Goal: Contribute content: Add original content to the website for others to see

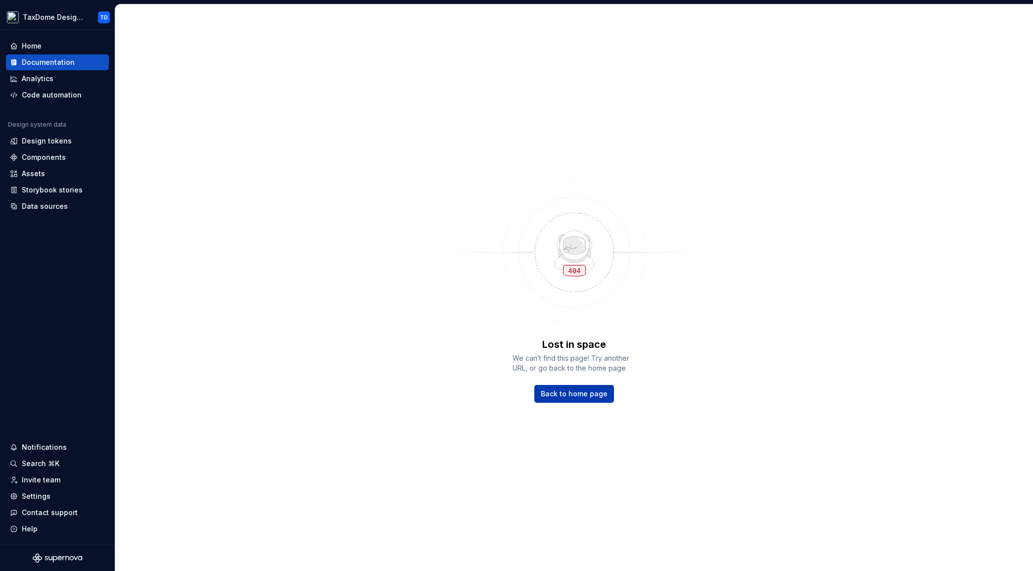
click at [592, 397] on span "Back to home page" at bounding box center [574, 394] width 67 height 10
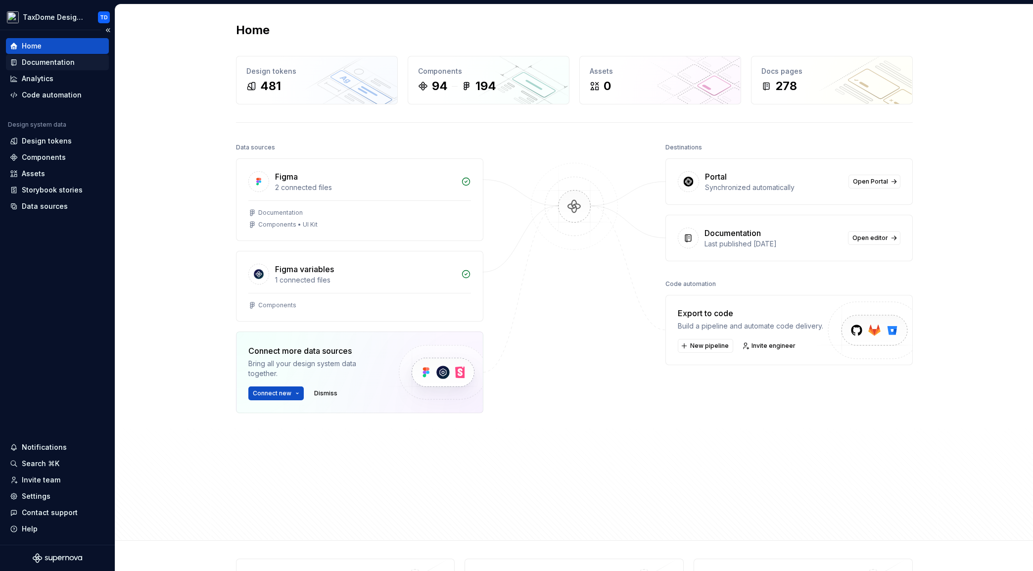
click at [53, 63] on div "Documentation" at bounding box center [48, 62] width 53 height 10
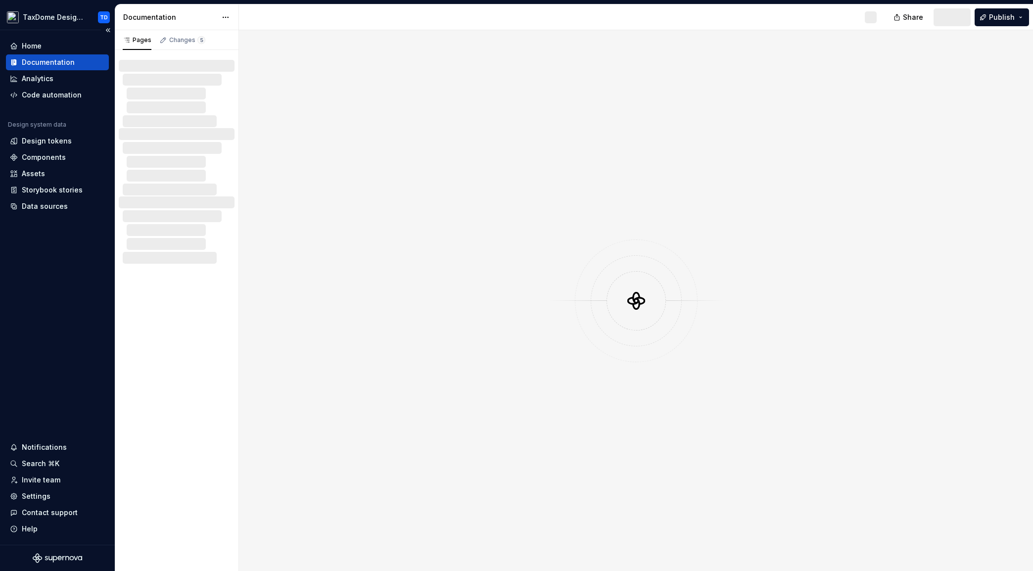
click at [58, 60] on div "Documentation" at bounding box center [48, 62] width 53 height 10
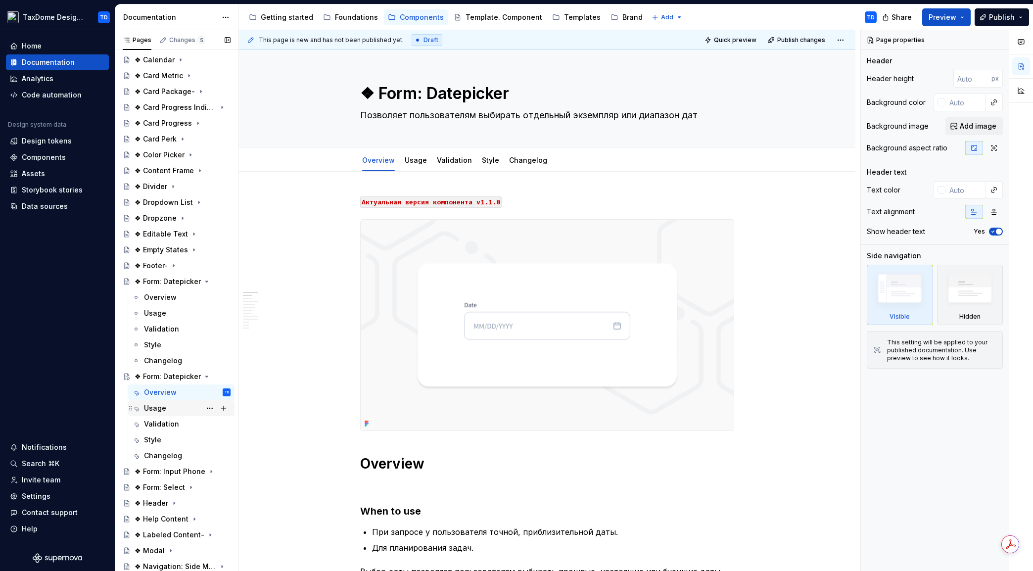
scroll to position [212, 0]
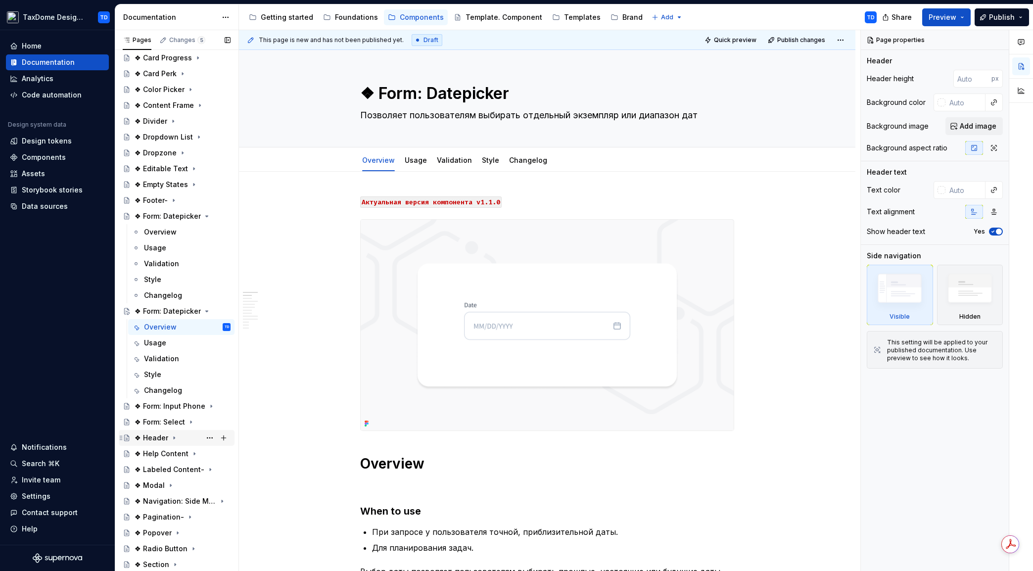
click at [150, 439] on div "❖ Header" at bounding box center [152, 438] width 34 height 10
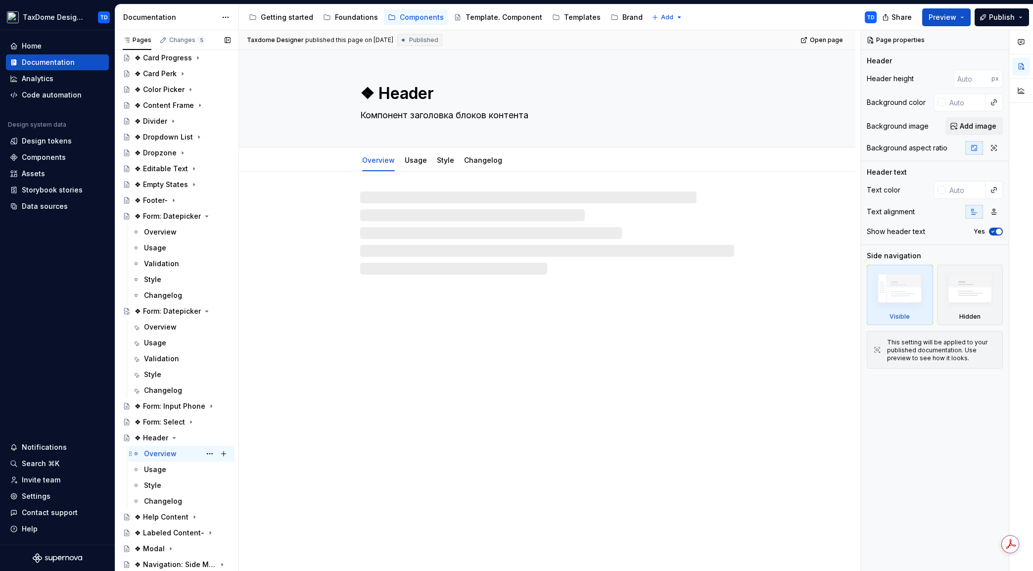
click at [156, 454] on div "Overview" at bounding box center [160, 454] width 33 height 10
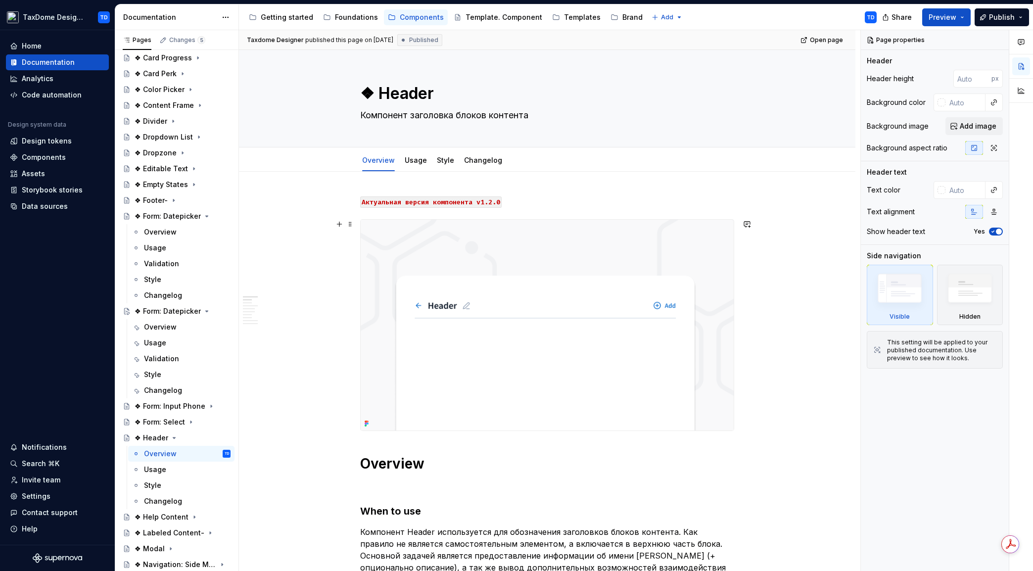
type textarea "*"
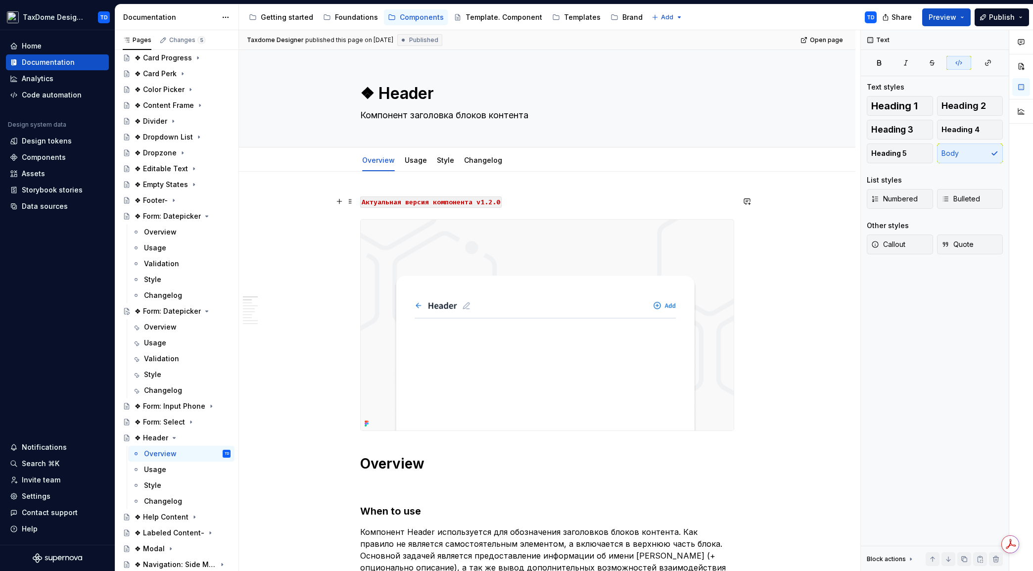
click at [479, 205] on code "Aктуальная версия компонента v1.2.0" at bounding box center [431, 201] width 142 height 11
click at [489, 201] on code "Aктуальная версия компонента v1.2.0" at bounding box center [431, 201] width 142 height 11
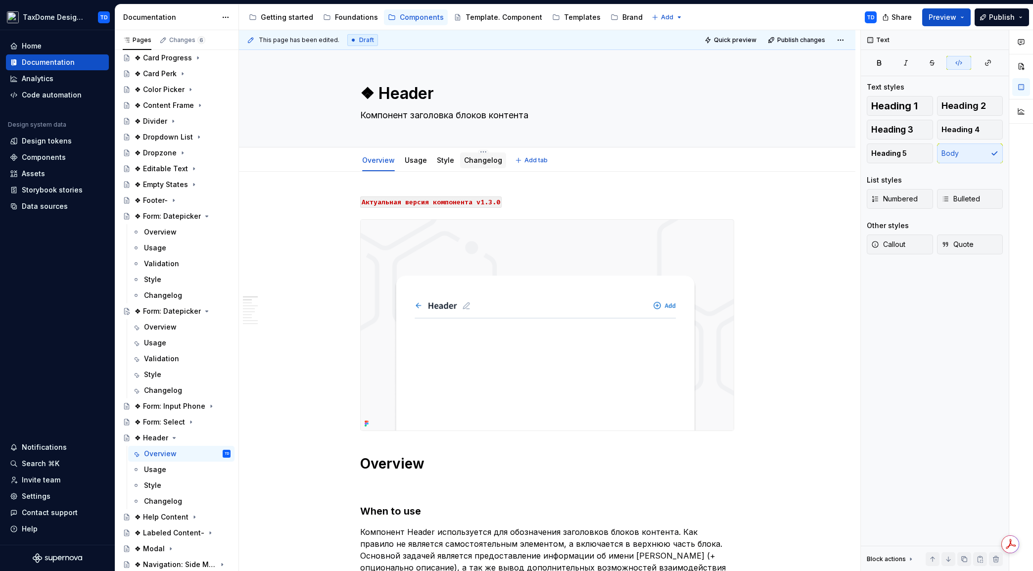
click at [485, 158] on link "Changelog" at bounding box center [483, 160] width 38 height 8
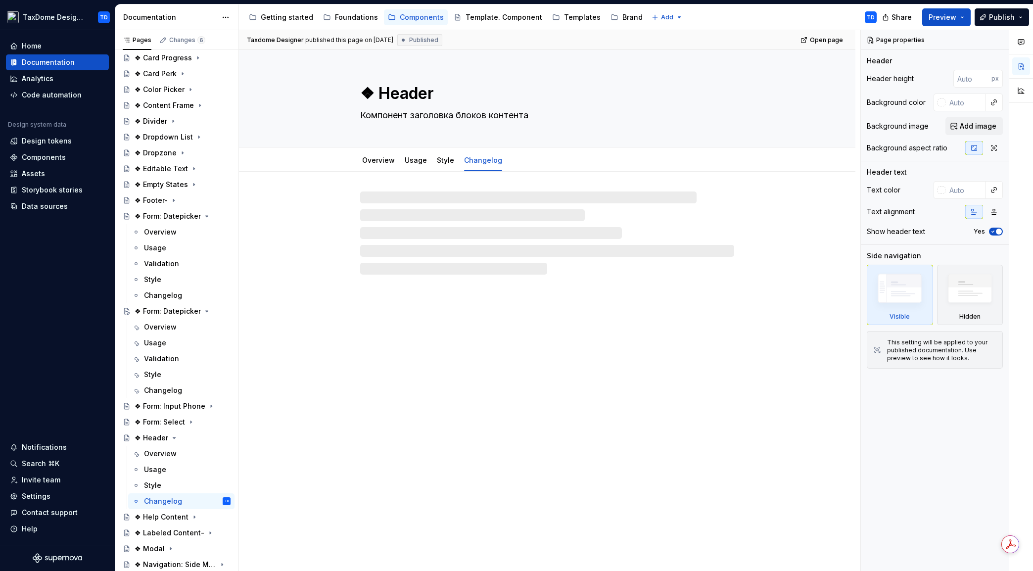
type textarea "*"
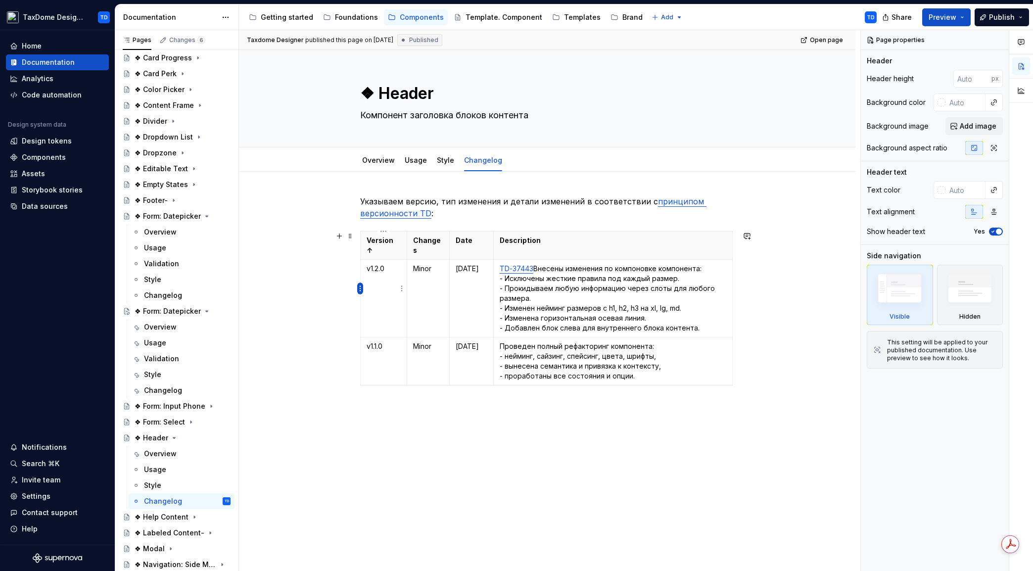
click at [360, 292] on html "TaxDome Design System TD Home Documentation Analytics Code automation Design sy…" at bounding box center [516, 285] width 1033 height 571
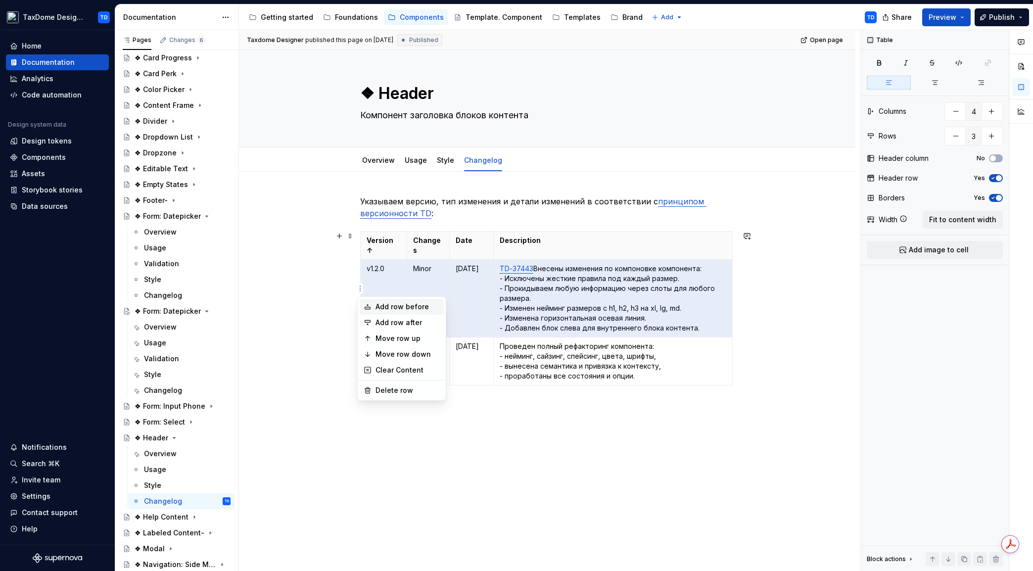
click at [382, 306] on div "Add row before" at bounding box center [408, 307] width 64 height 10
type input "4"
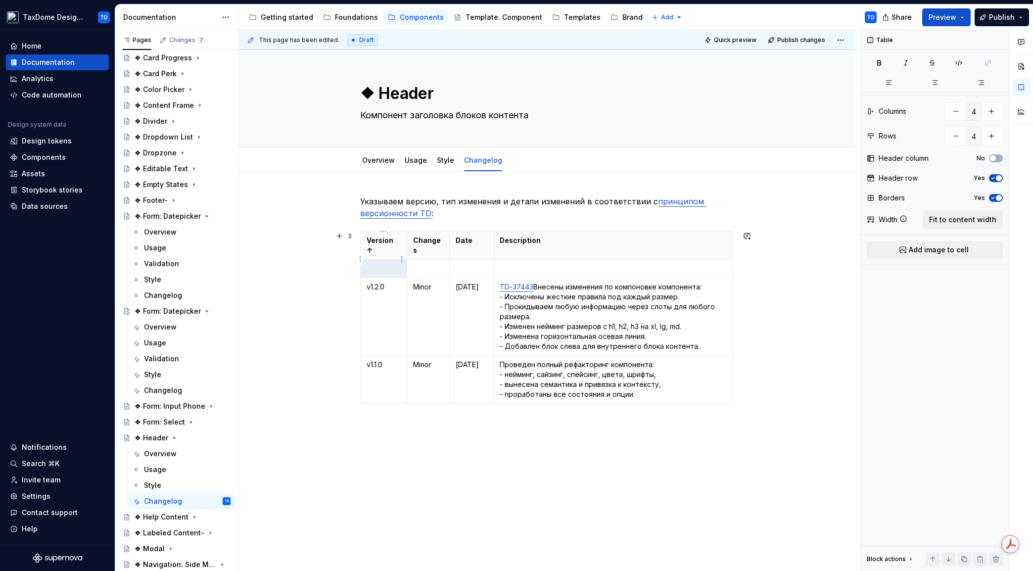
click at [379, 264] on p at bounding box center [384, 269] width 34 height 10
click at [419, 264] on p at bounding box center [428, 269] width 30 height 10
click at [458, 264] on p at bounding box center [472, 269] width 32 height 10
drag, startPoint x: 492, startPoint y: 262, endPoint x: 497, endPoint y: 262, distance: 5.5
drag, startPoint x: 733, startPoint y: 287, endPoint x: 728, endPoint y: 285, distance: 5.1
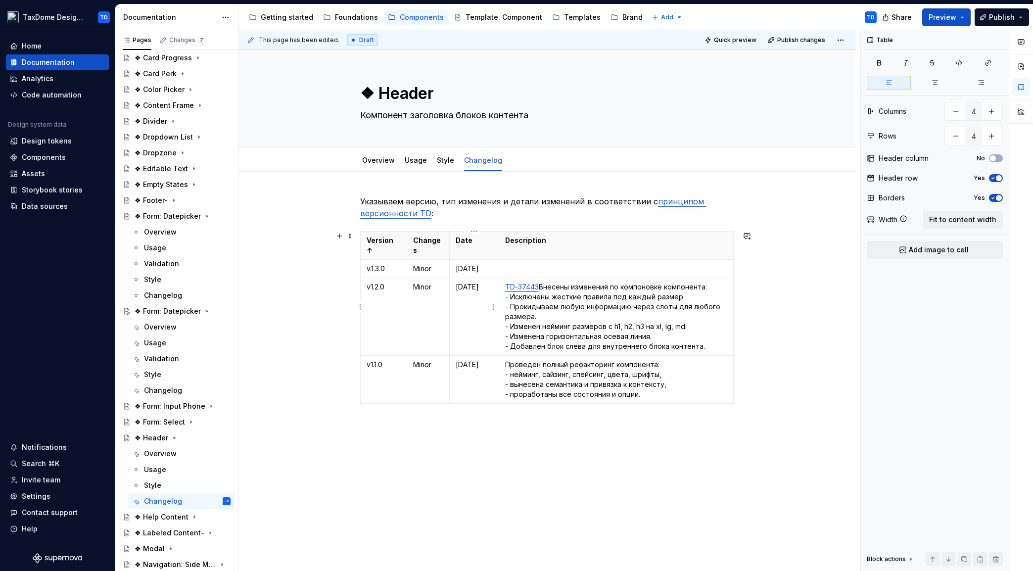
click at [482, 282] on p "05.11.24" at bounding box center [474, 287] width 37 height 10
click at [474, 282] on p "05.11.24" at bounding box center [474, 287] width 37 height 10
click at [473, 360] on p "15.10.24" at bounding box center [474, 365] width 37 height 10
click at [543, 264] on p at bounding box center [616, 269] width 222 height 10
drag, startPoint x: 511, startPoint y: 260, endPoint x: 503, endPoint y: 259, distance: 8.0
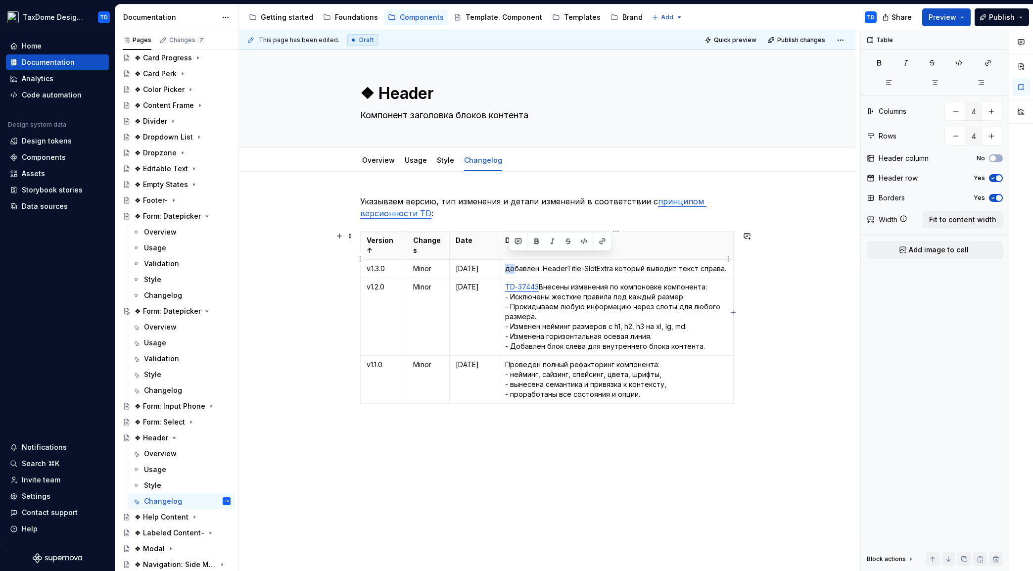
click at [503, 260] on td "добавлен .HeaderTitle-SlotExtra который выводит текст справа." at bounding box center [616, 269] width 235 height 18
click at [541, 264] on p "Добавлен .HeaderTitle-SlotExtra который выводит текст справа." at bounding box center [616, 269] width 222 height 10
click at [543, 264] on p "Добавлен .HeaderTitle-SlotExtra который выводит текст справа." at bounding box center [616, 269] width 222 height 10
drag, startPoint x: 582, startPoint y: 259, endPoint x: 543, endPoint y: 256, distance: 39.2
click at [543, 264] on p "Добавлен HeaderTitle-SlotExtra который выводит текст справа." at bounding box center [616, 269] width 222 height 10
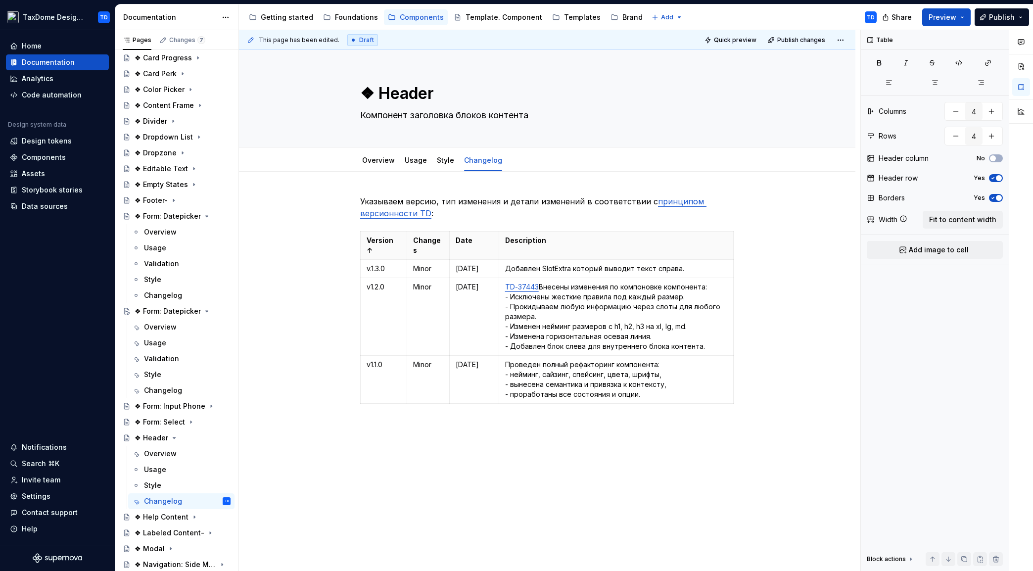
type textarea "*"
click at [507, 264] on p "Добавлен SlotExtra который выводит текст справа." at bounding box center [616, 269] width 222 height 10
drag, startPoint x: 512, startPoint y: 258, endPoint x: 504, endPoint y: 259, distance: 7.6
click at [504, 260] on td "ЕВ-64813: Добавлен SlotExtra который выводит текст справа." at bounding box center [616, 269] width 235 height 18
drag, startPoint x: 536, startPoint y: 257, endPoint x: 506, endPoint y: 260, distance: 30.8
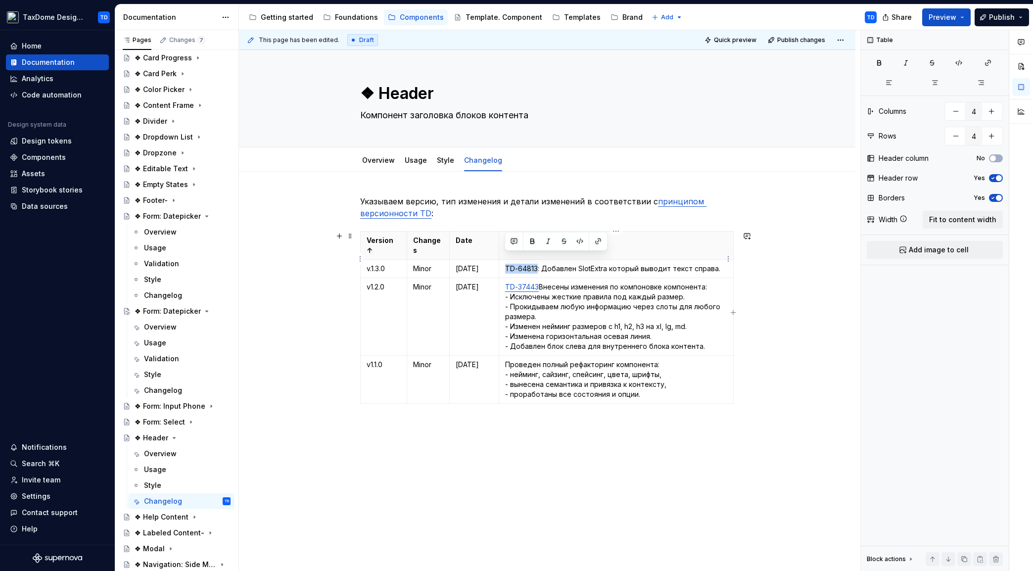
click at [506, 264] on p "TD-64813: Добавлен SlotExtra который выводит текст справа." at bounding box center [616, 269] width 222 height 10
click at [581, 243] on button "button" at bounding box center [580, 242] width 14 height 14
click at [597, 242] on button "button" at bounding box center [598, 242] width 14 height 14
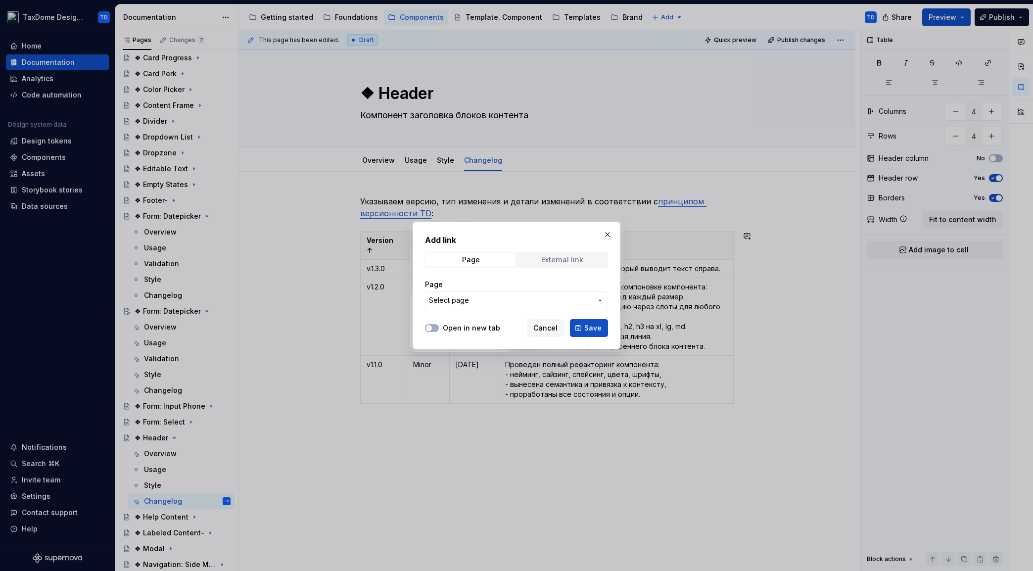
click at [555, 257] on div "External link" at bounding box center [562, 260] width 42 height 8
click at [469, 303] on input "URL" at bounding box center [516, 300] width 183 height 18
paste input "https://taxdome.atlassian.net/browse/TD-64813"
type input "https://taxdome.atlassian.net/browse/TD-64813"
click at [436, 326] on button "Open in new tab" at bounding box center [432, 328] width 14 height 8
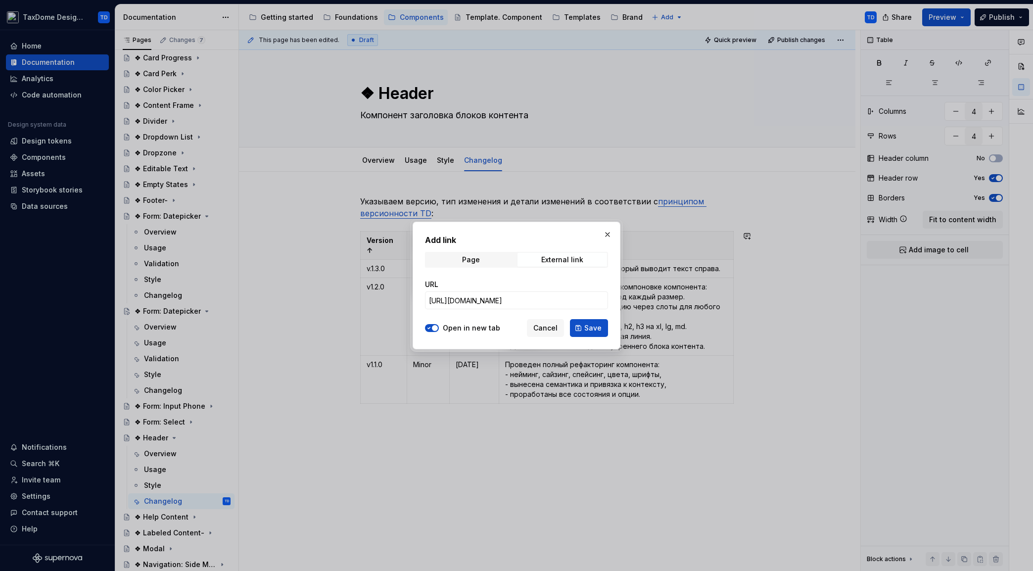
drag, startPoint x: 588, startPoint y: 326, endPoint x: 603, endPoint y: 320, distance: 16.2
click at [588, 326] on span "Save" at bounding box center [592, 328] width 17 height 10
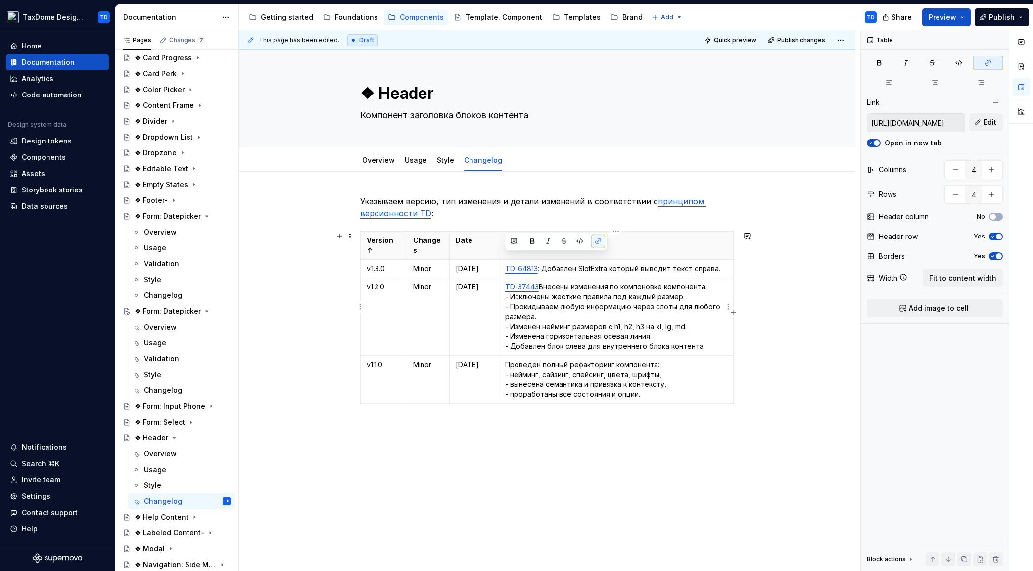
click at [655, 282] on p "TD-37443 Внесены изменения по компоновке компонента: - Исключены жесткие правил…" at bounding box center [616, 316] width 222 height 69
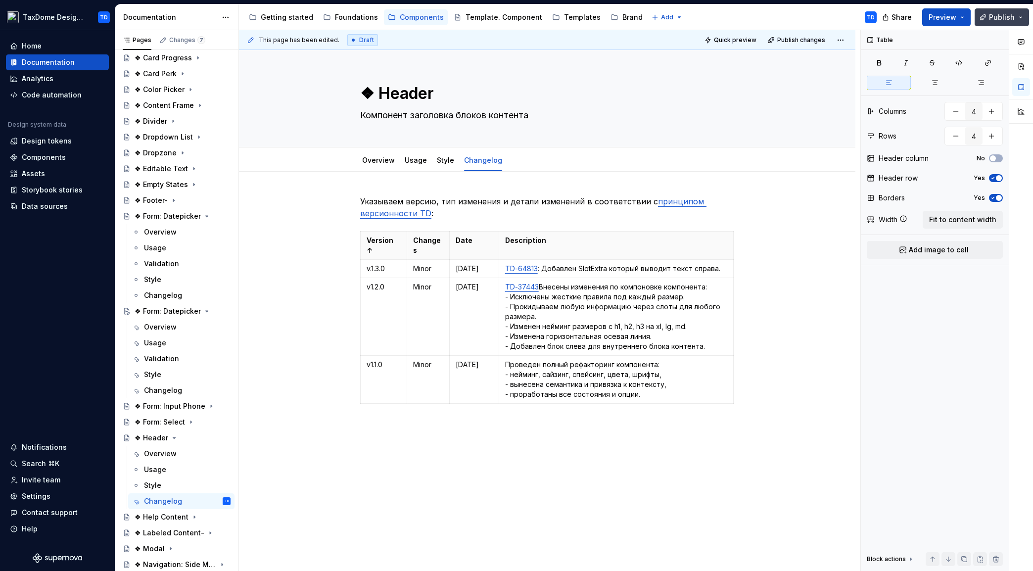
click at [1006, 18] on span "Publish" at bounding box center [1002, 17] width 26 height 10
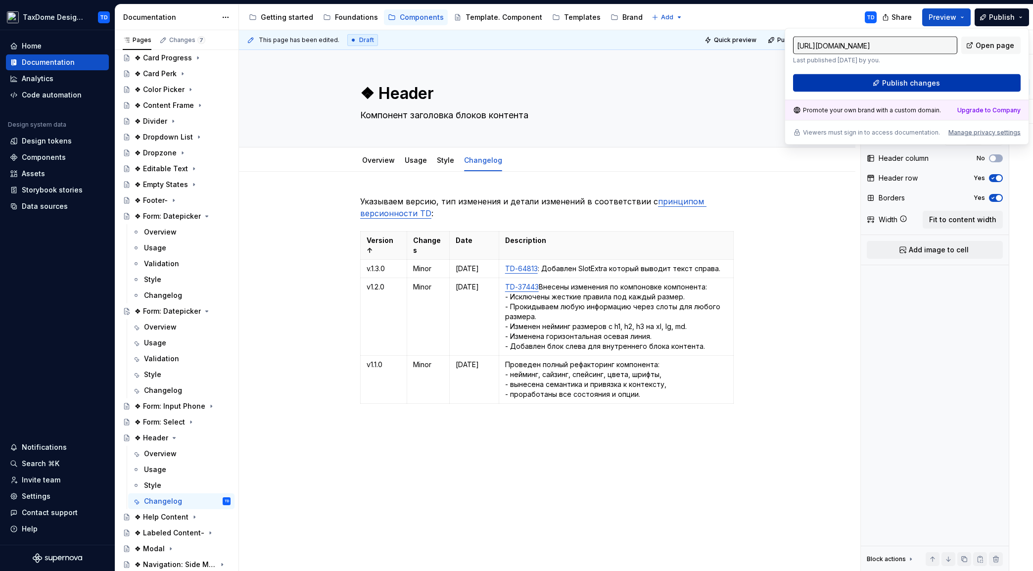
click at [932, 82] on span "Publish changes" at bounding box center [911, 83] width 58 height 10
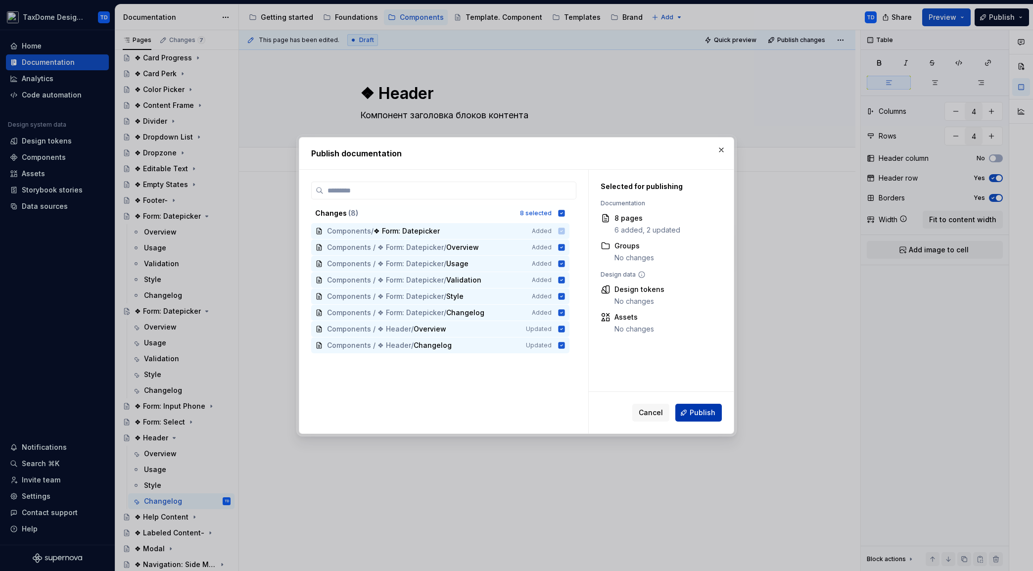
click at [714, 412] on span "Publish" at bounding box center [703, 413] width 26 height 10
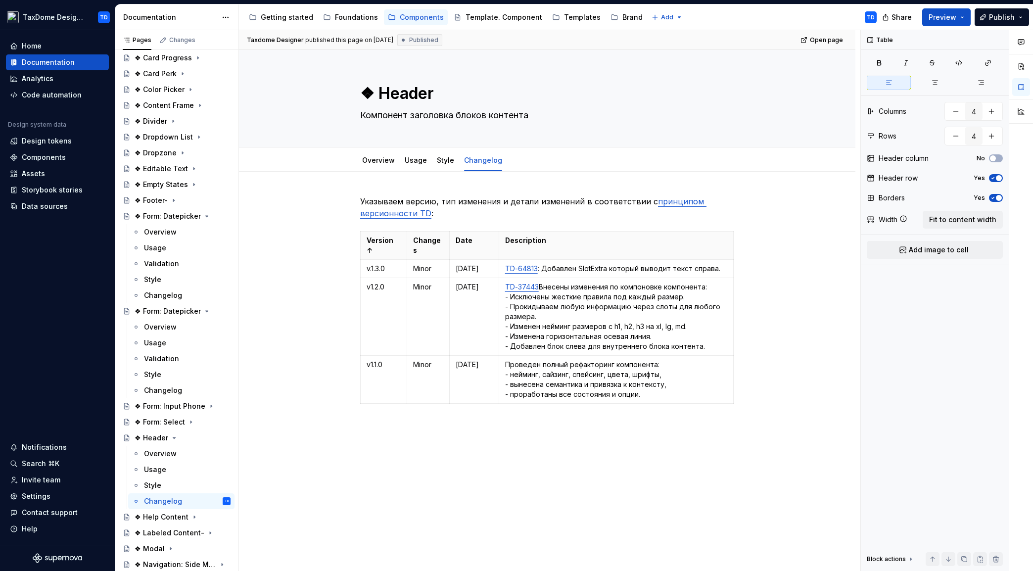
scroll to position [212, 0]
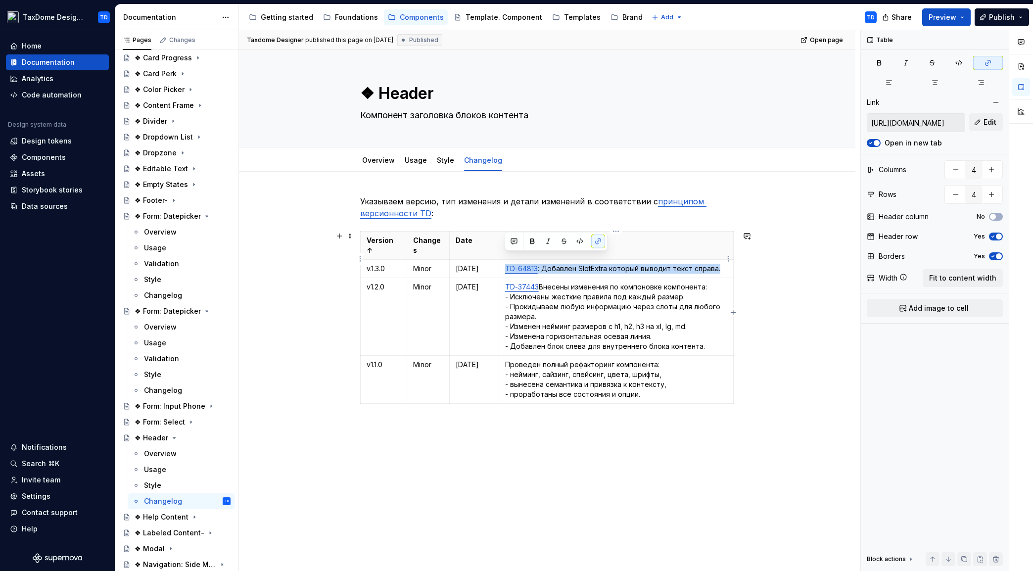
drag, startPoint x: 720, startPoint y: 261, endPoint x: 505, endPoint y: 257, distance: 214.3
click at [505, 264] on p "TD-64813 : Добавлен SlotExtra который выводит текст справа." at bounding box center [616, 269] width 222 height 10
copy p "TD-64813 : Добавлен SlotExtra который выводит текст справа."
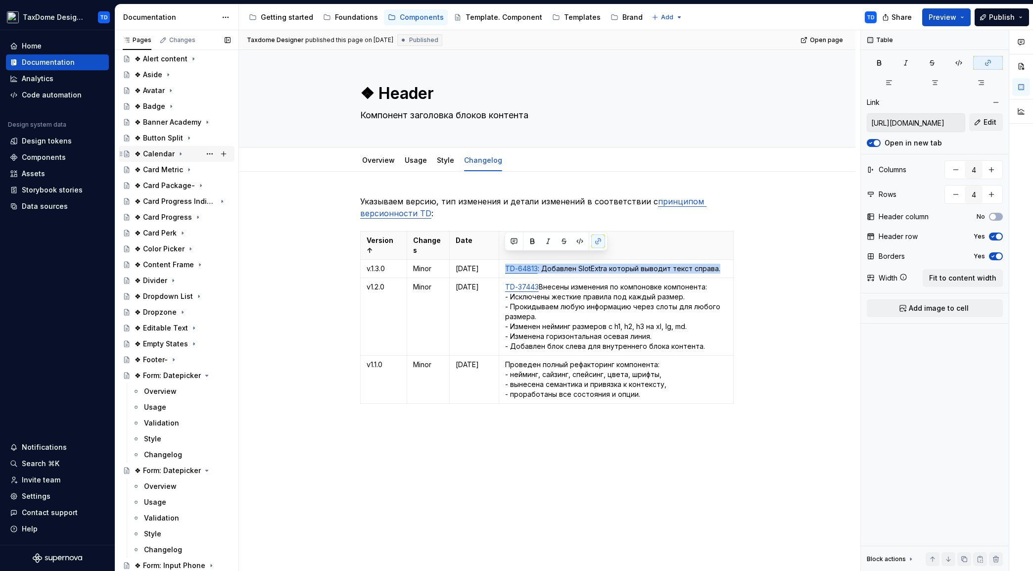
scroll to position [0, 0]
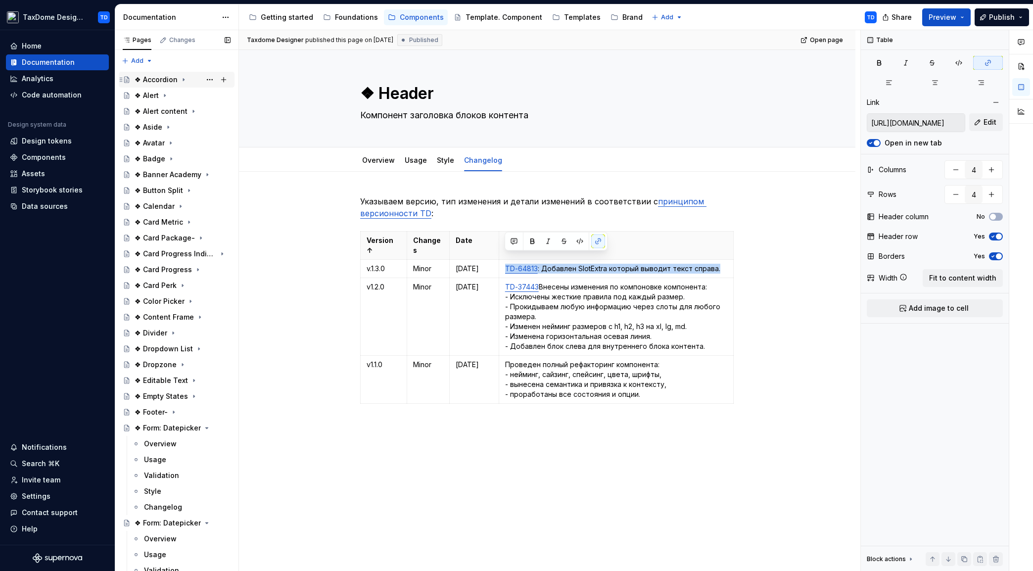
click at [180, 82] on icon "Page tree" at bounding box center [184, 80] width 8 height 8
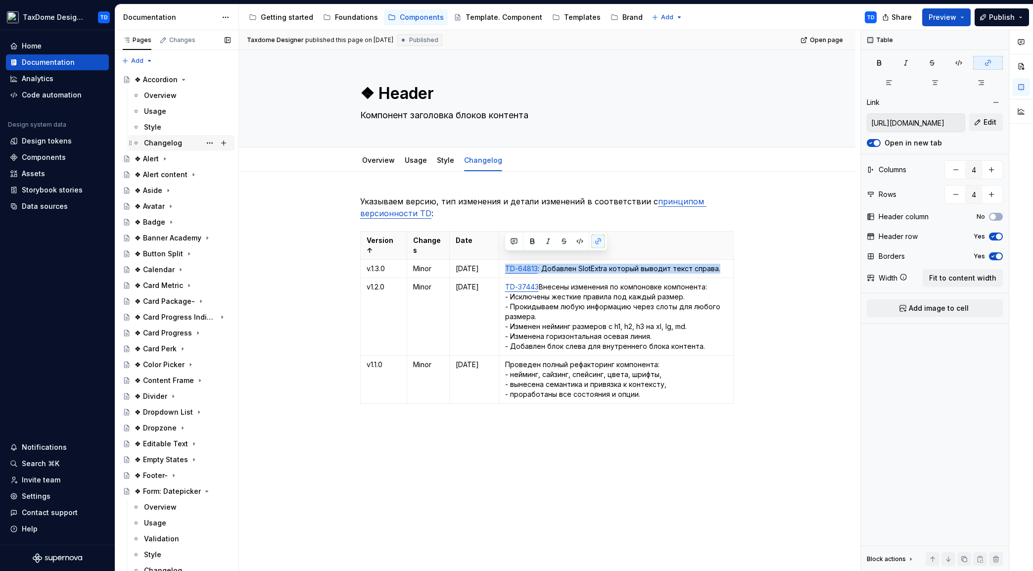
click at [173, 143] on div "Changelog" at bounding box center [163, 143] width 38 height 10
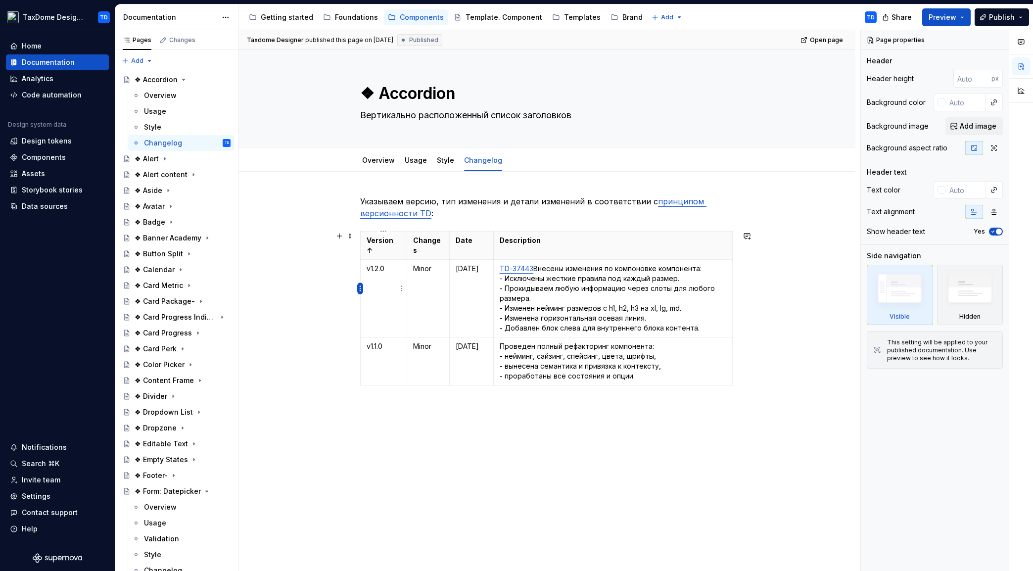
click at [359, 288] on html "TaxDome Design System TD Home Documentation Analytics Code automation Design sy…" at bounding box center [516, 285] width 1033 height 571
type textarea "*"
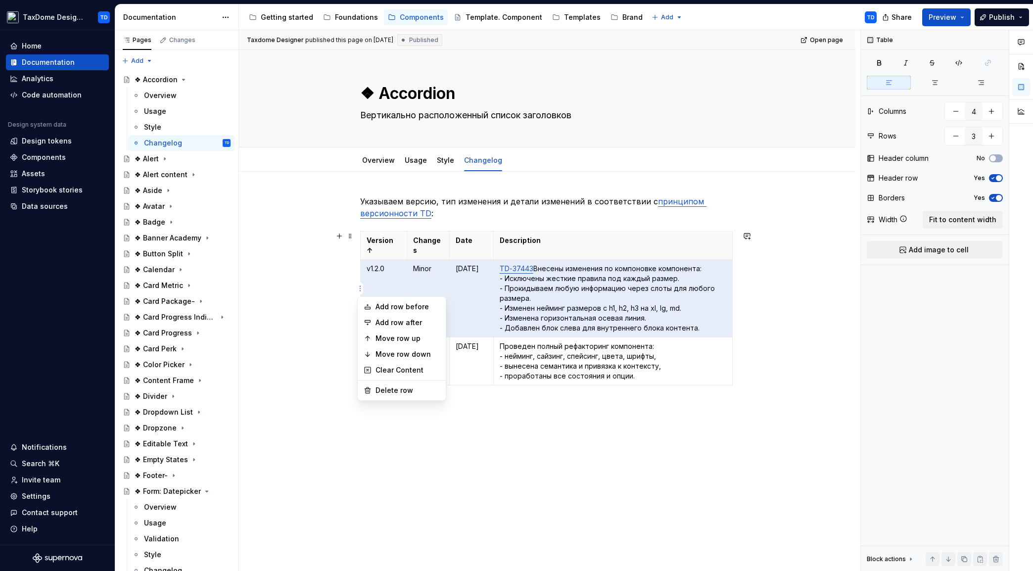
click at [386, 278] on html "TaxDome Design System TD Home Documentation Analytics Code automation Design sy…" at bounding box center [516, 285] width 1033 height 571
click at [359, 291] on html "TaxDome Design System TD Home Documentation Analytics Code automation Design sy…" at bounding box center [516, 285] width 1033 height 571
click at [381, 307] on div "Add row before" at bounding box center [408, 307] width 64 height 10
type input "4"
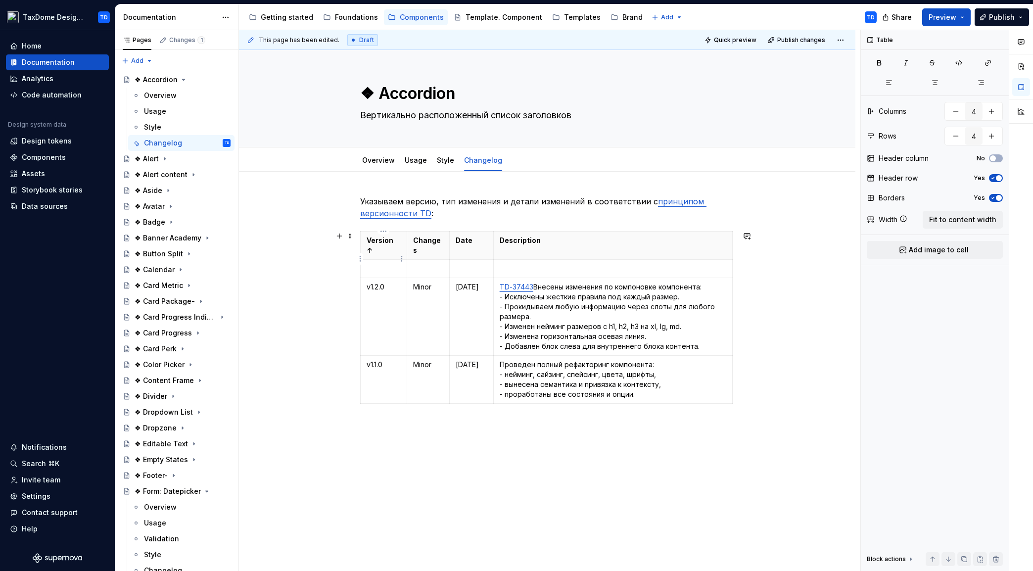
click at [385, 264] on p at bounding box center [384, 269] width 34 height 10
type textarea "*"
click at [410, 263] on td at bounding box center [428, 269] width 43 height 18
click at [467, 264] on p at bounding box center [472, 269] width 32 height 10
drag, startPoint x: 492, startPoint y: 258, endPoint x: 498, endPoint y: 258, distance: 5.5
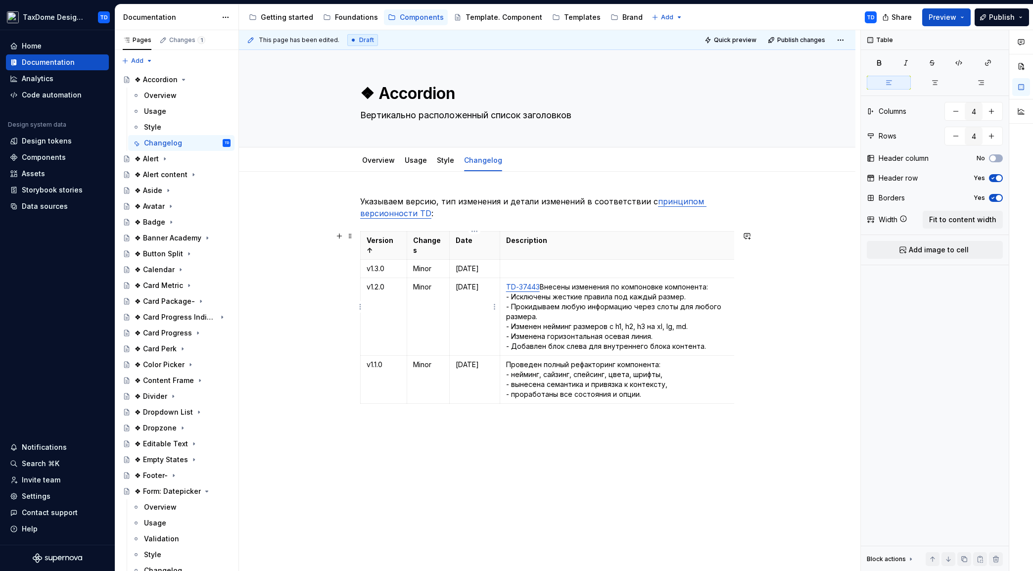
click at [474, 282] on p "05.11.24" at bounding box center [475, 287] width 38 height 10
click at [473, 360] on p "15.10.24" at bounding box center [475, 365] width 38 height 10
drag, startPoint x: 733, startPoint y: 287, endPoint x: 727, endPoint y: 286, distance: 7.0
click at [550, 264] on p at bounding box center [616, 269] width 220 height 10
type textarea "*"
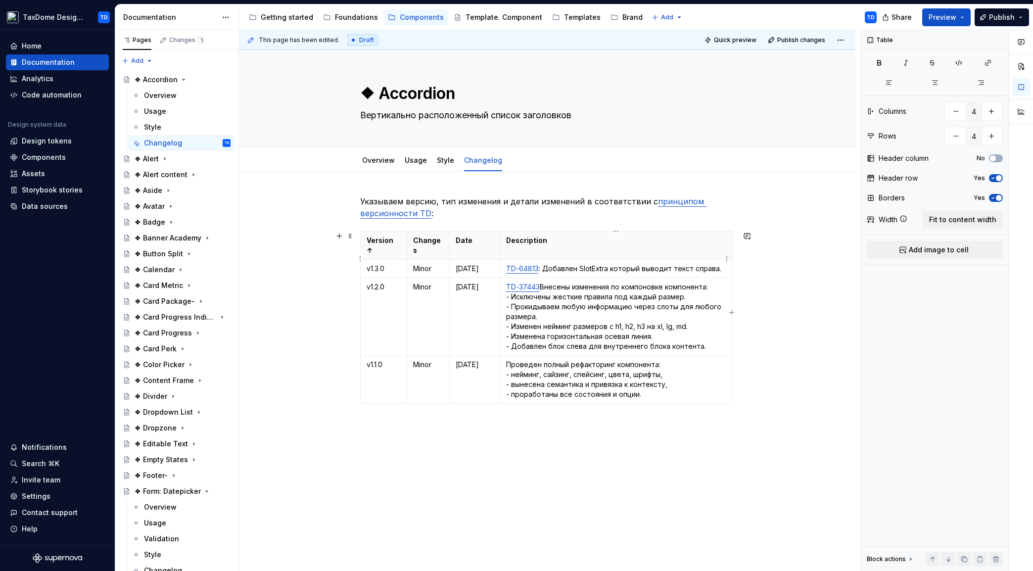
click at [564, 264] on p "TD-64813 : Добавлен SlotExtra который выводит текст справа." at bounding box center [616, 269] width 220 height 10
click at [531, 264] on link "TD-64813" at bounding box center [522, 268] width 33 height 8
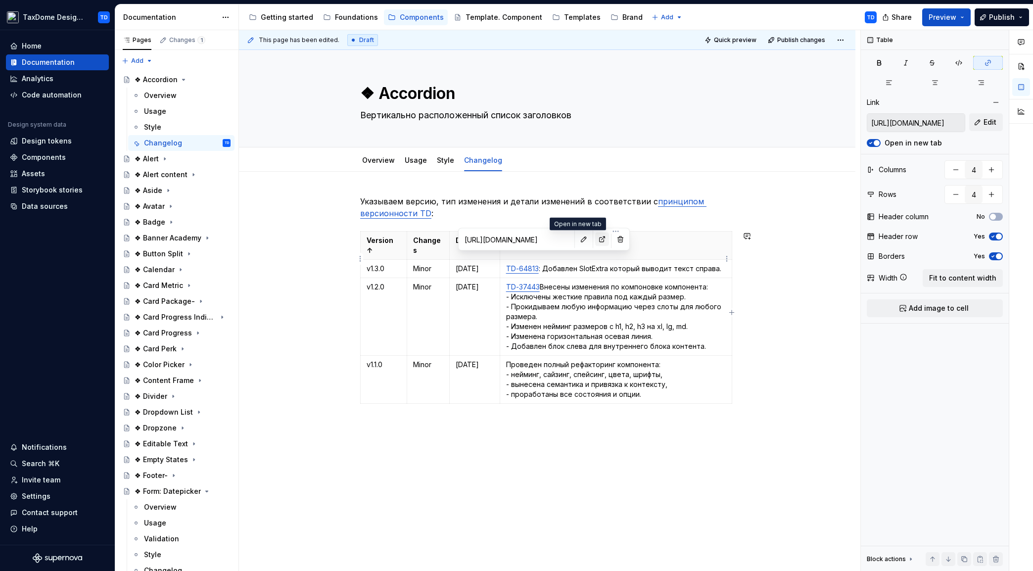
click at [595, 239] on button "button" at bounding box center [602, 240] width 14 height 14
type textarea "*"
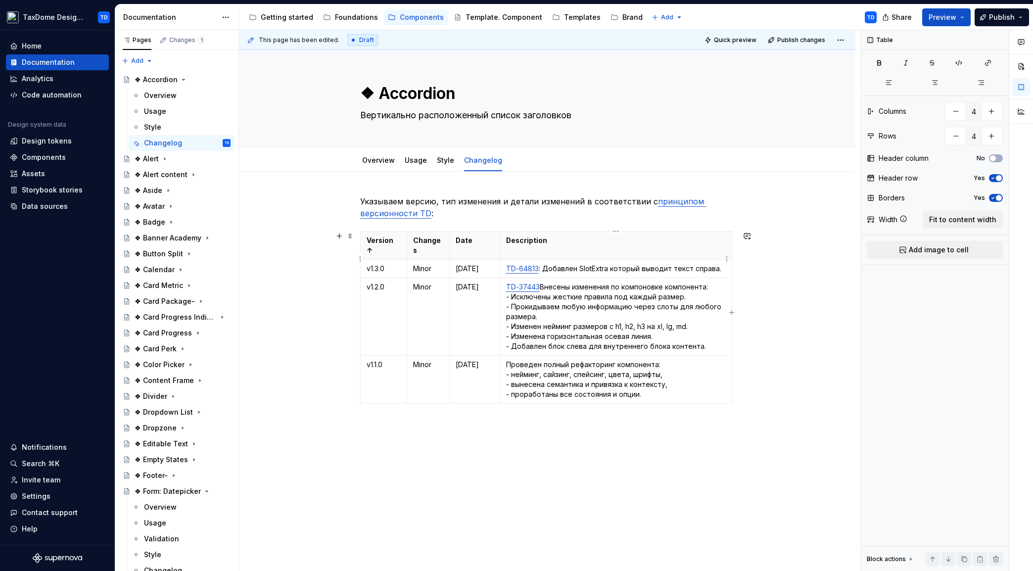
click at [538, 264] on p "TD-64813 : Добавлен SlotExtra который выводит текст справа." at bounding box center [616, 269] width 220 height 10
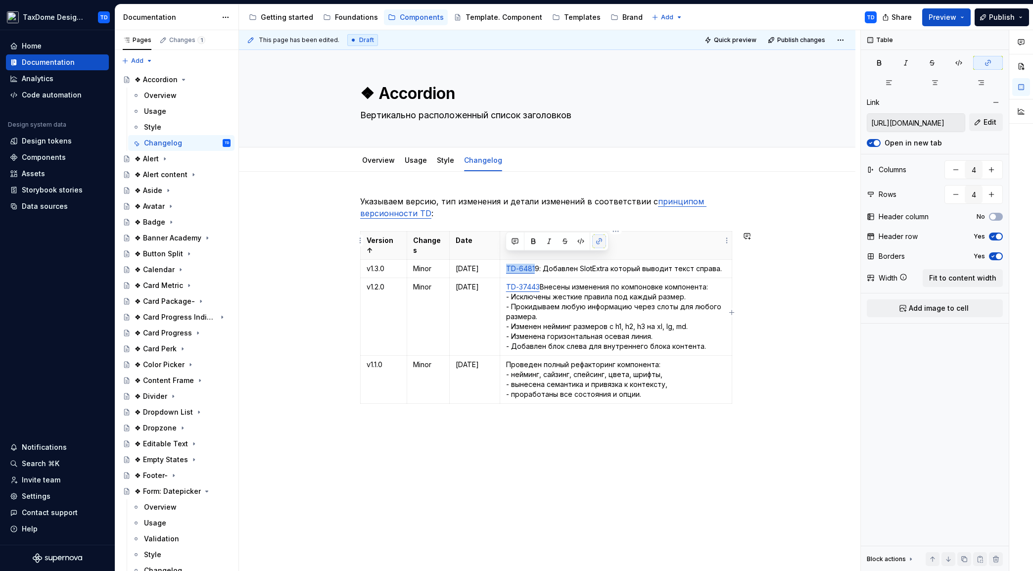
click at [595, 243] on button "button" at bounding box center [599, 242] width 14 height 14
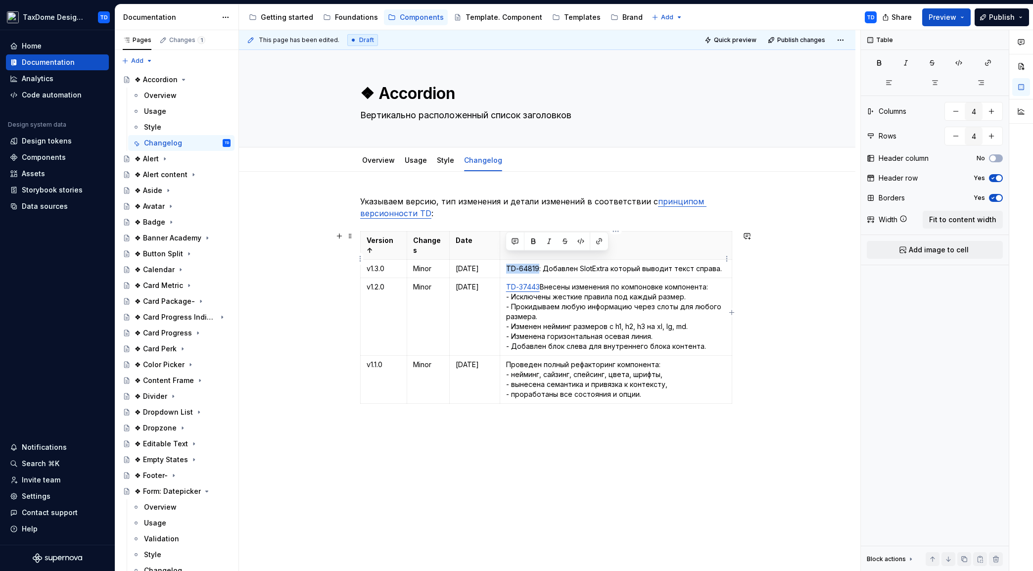
drag, startPoint x: 537, startPoint y: 257, endPoint x: 506, endPoint y: 258, distance: 31.2
click at [506, 264] on p "TD-64819: Добавлен SlotExtra который выводит текст справа." at bounding box center [616, 269] width 220 height 10
click at [599, 240] on button "button" at bounding box center [599, 242] width 14 height 14
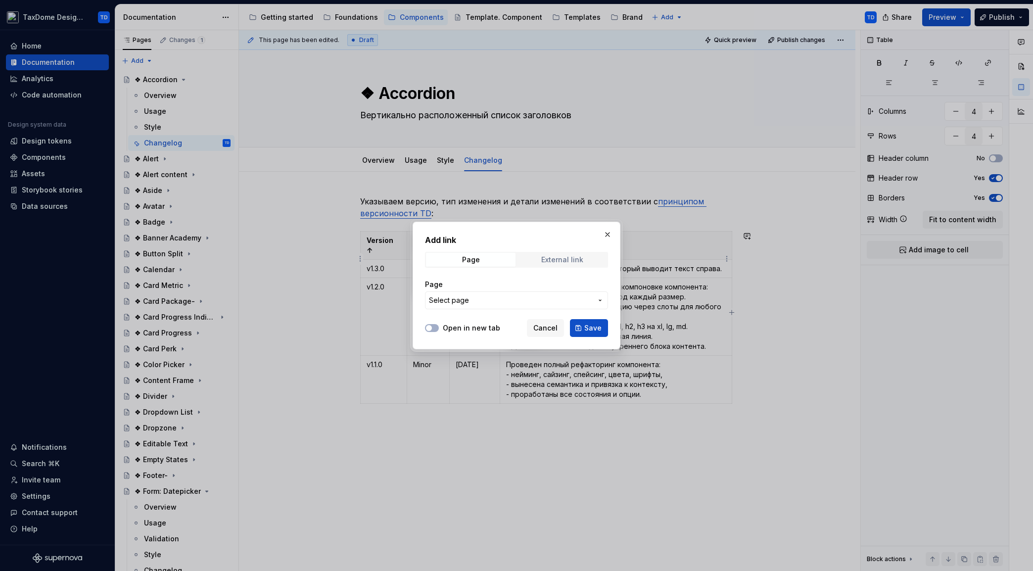
click at [548, 259] on div "External link" at bounding box center [562, 260] width 42 height 8
click at [468, 297] on input "URL" at bounding box center [516, 300] width 183 height 18
paste input "https://taxdome.atlassian.net/browse/TD-64819"
type input "https://taxdome.atlassian.net/browse/TD-64819"
click at [459, 325] on label "Open in new tab" at bounding box center [471, 328] width 57 height 10
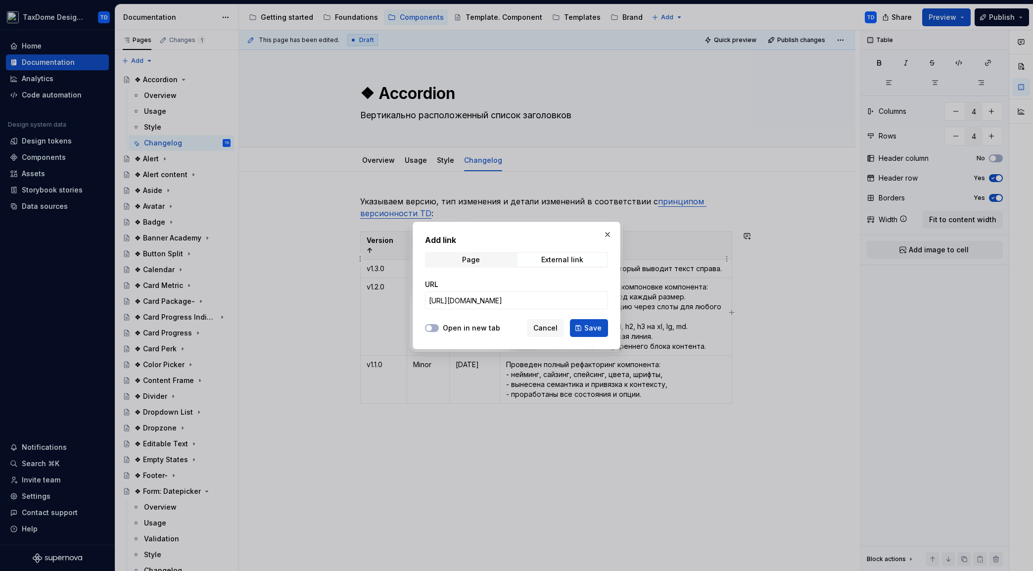
click at [439, 325] on button "Open in new tab" at bounding box center [432, 328] width 14 height 8
click at [591, 331] on span "Save" at bounding box center [592, 328] width 17 height 10
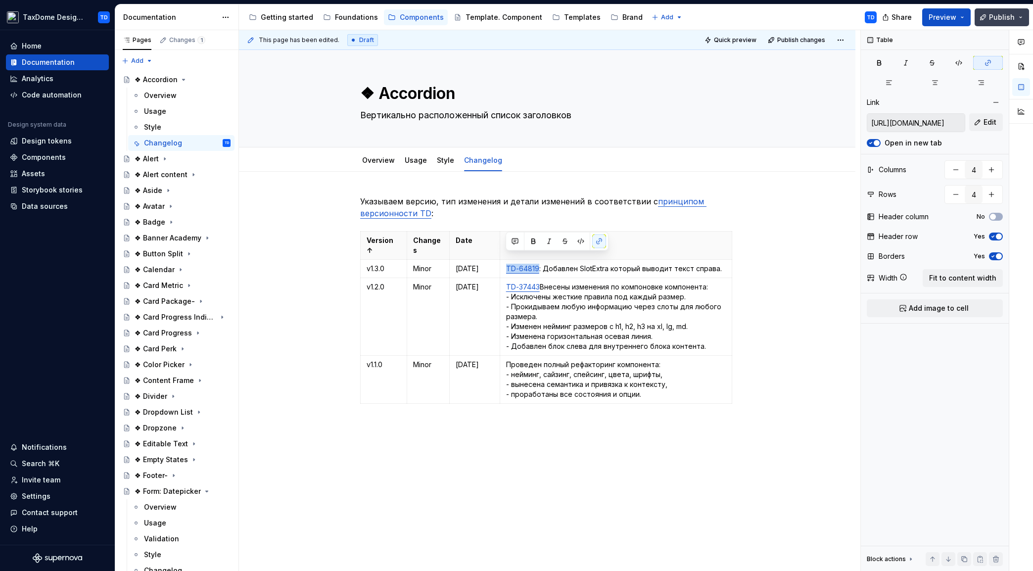
click at [1004, 22] on span "Publish" at bounding box center [1002, 17] width 26 height 10
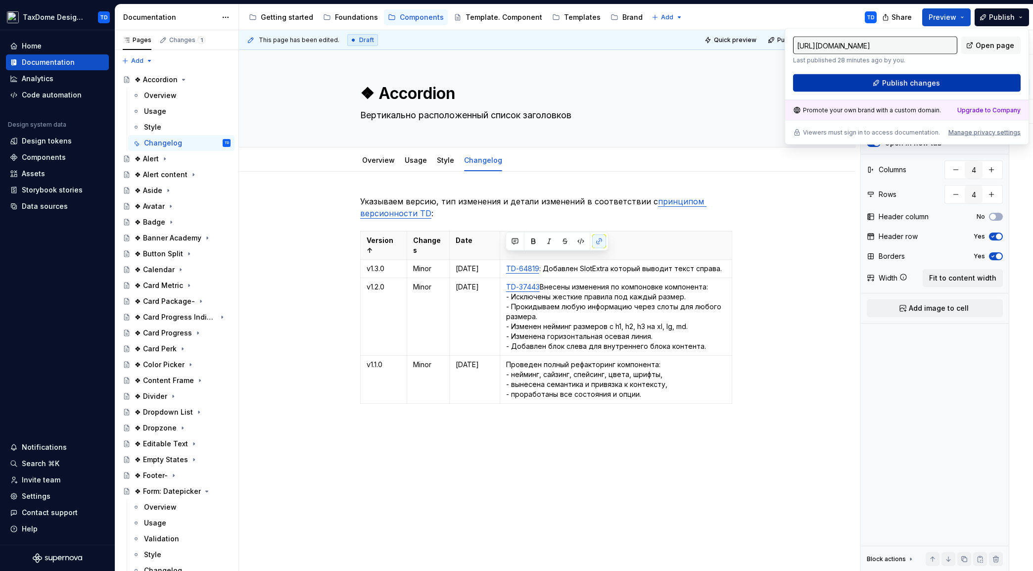
click at [960, 78] on button "Publish changes" at bounding box center [907, 83] width 228 height 18
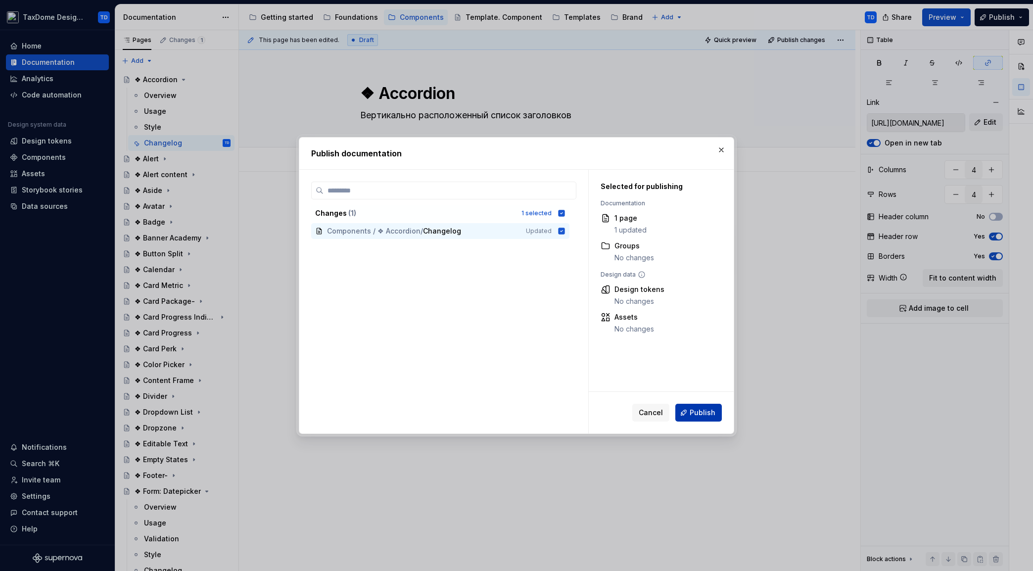
click at [701, 413] on span "Publish" at bounding box center [703, 413] width 26 height 10
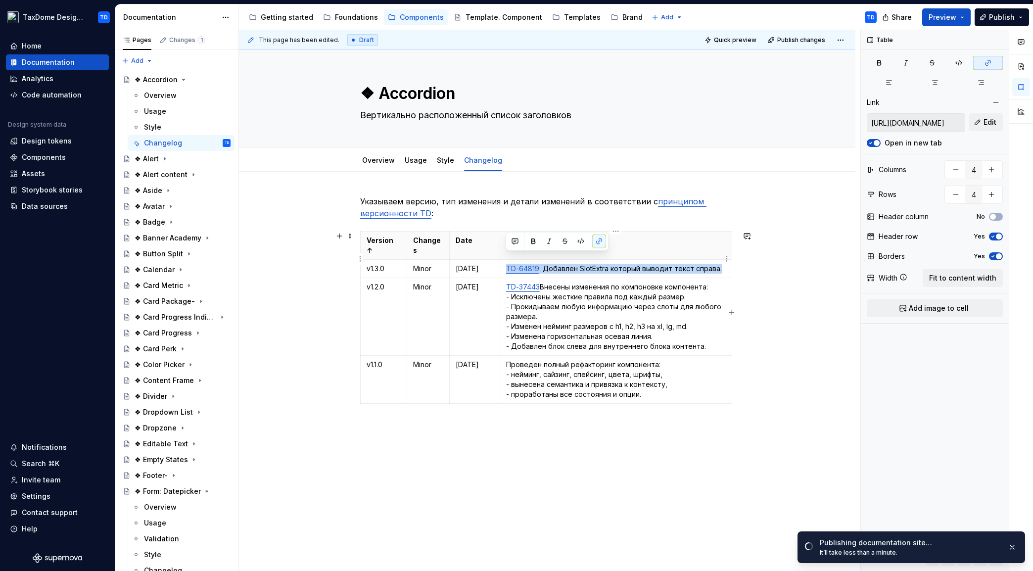
drag, startPoint x: 721, startPoint y: 259, endPoint x: 504, endPoint y: 258, distance: 216.8
click at [504, 260] on td "TD-64819 : Добавлен SlotExtra который выводит текст справа." at bounding box center [616, 269] width 232 height 18
copy p "TD-64819 : Добавлен SlotExtra который выводит текст справа."
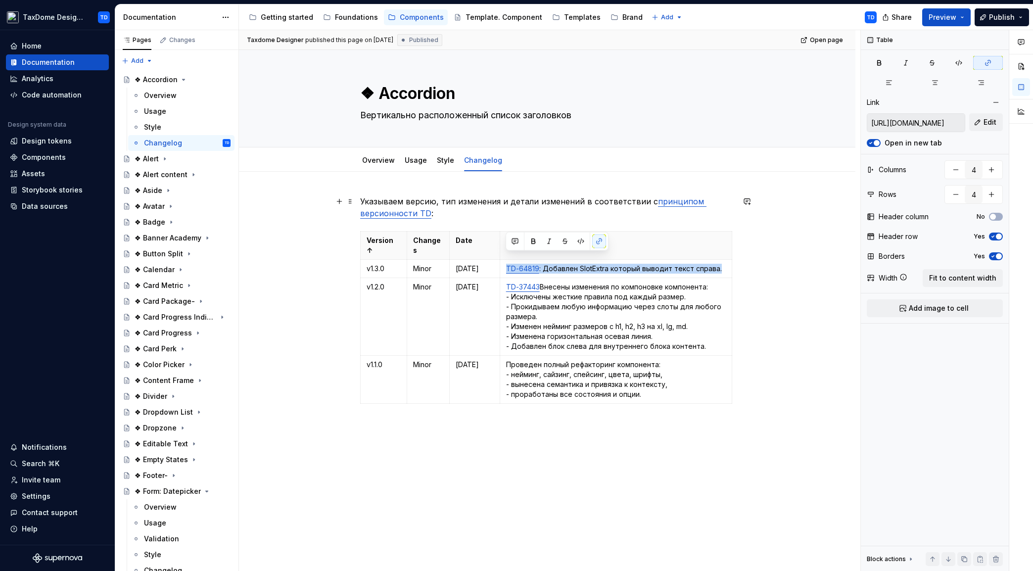
click at [286, 211] on div "Указываем версию, тип изменения и детали изменений в соответствии с принципом в…" at bounding box center [547, 393] width 617 height 443
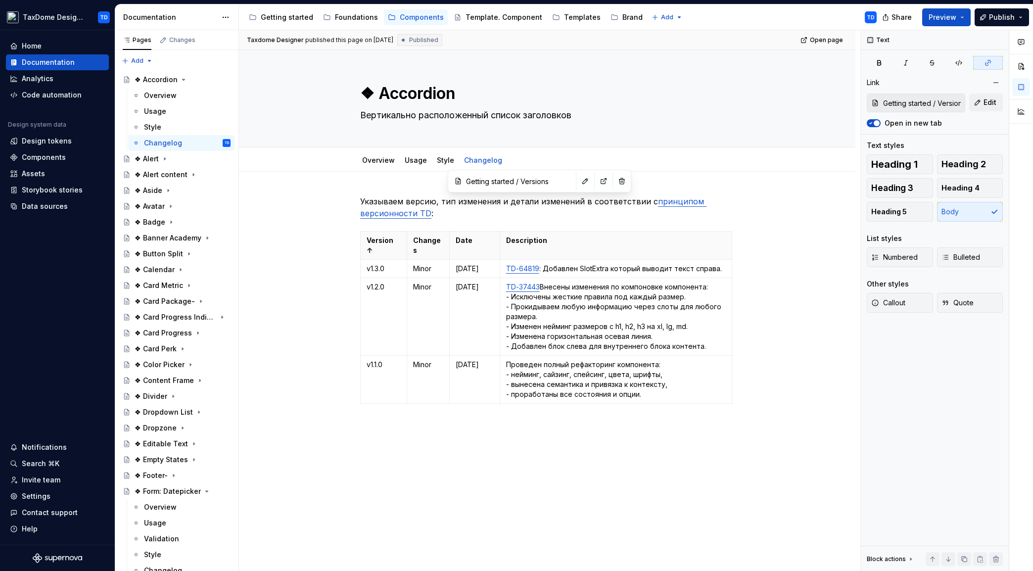
type textarea "*"
